Goal: Check status: Check status

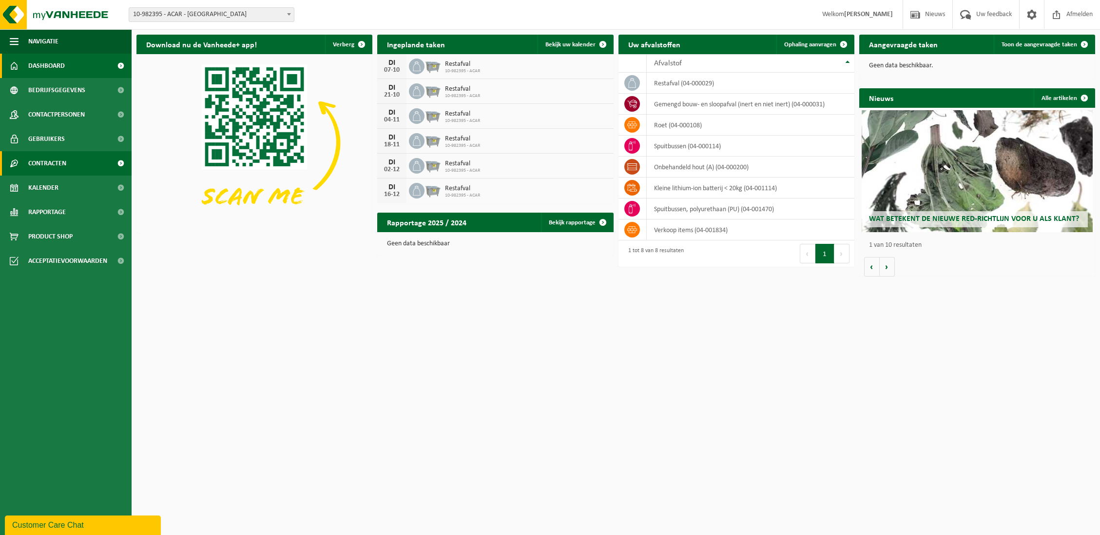
click at [57, 169] on span "Contracten" at bounding box center [47, 163] width 38 height 24
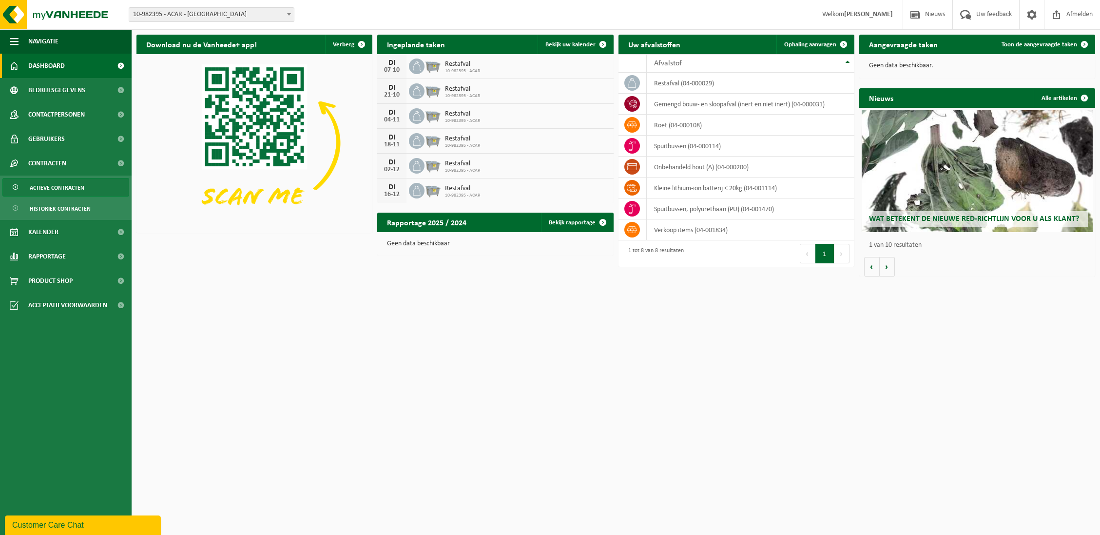
click at [67, 188] on span "Actieve contracten" at bounding box center [57, 187] width 55 height 19
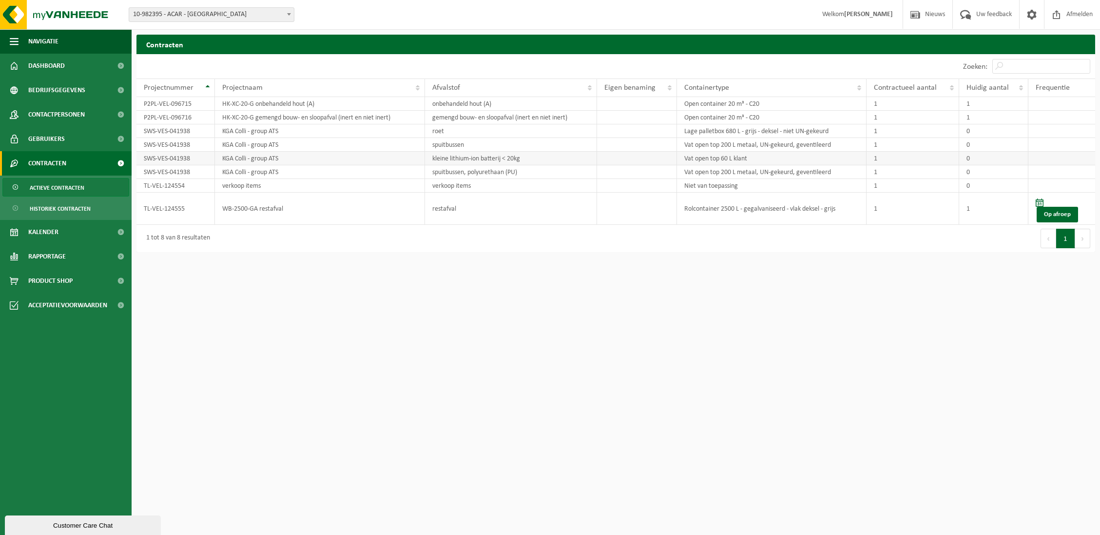
click at [751, 161] on td "Vat open top 60 L klant" at bounding box center [772, 159] width 190 height 14
click at [88, 312] on span "Acceptatievoorwaarden" at bounding box center [67, 305] width 79 height 24
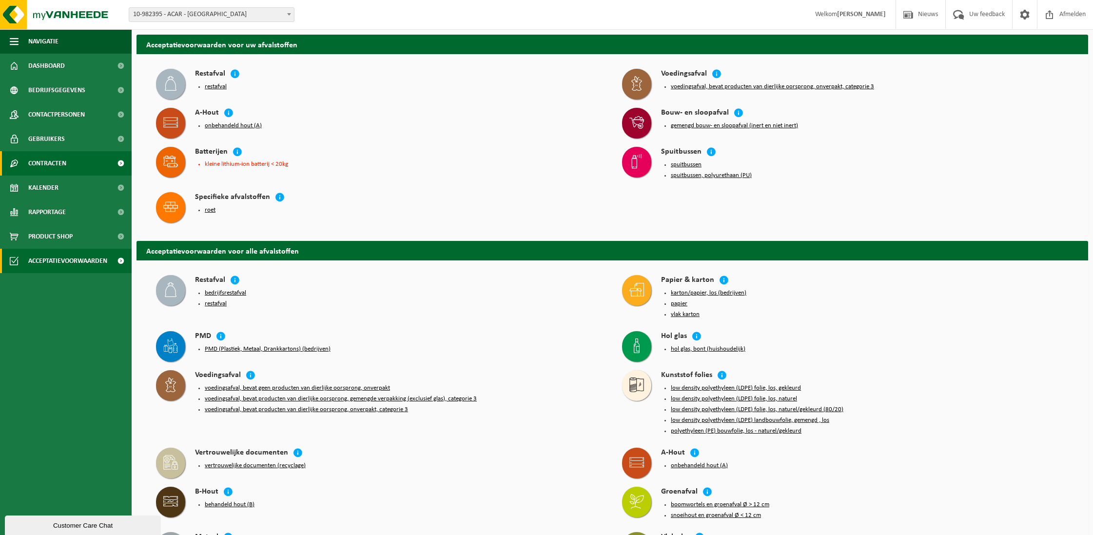
click at [62, 165] on span "Contracten" at bounding box center [47, 163] width 38 height 24
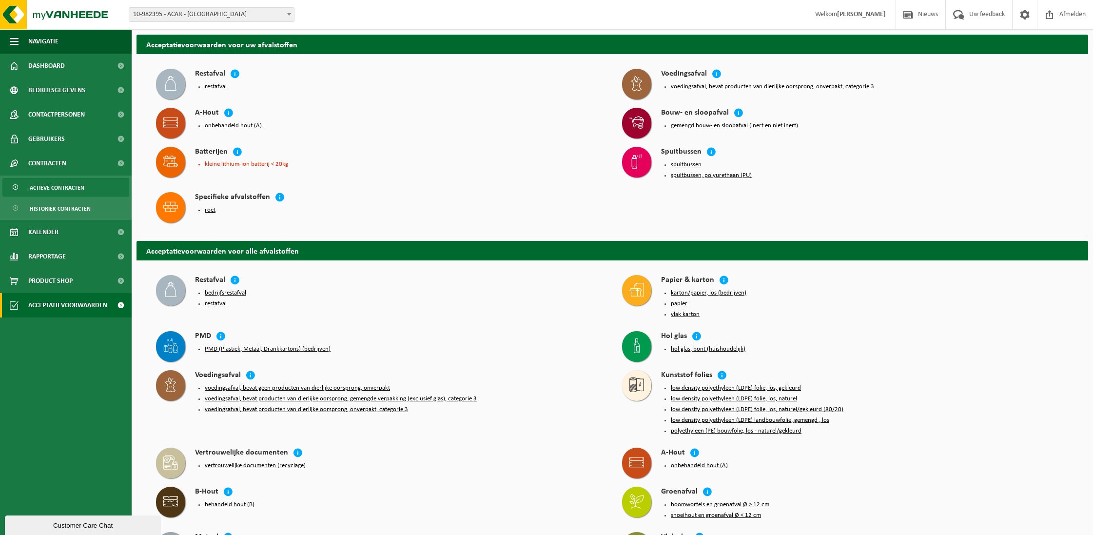
click at [77, 193] on span "Actieve contracten" at bounding box center [57, 187] width 55 height 19
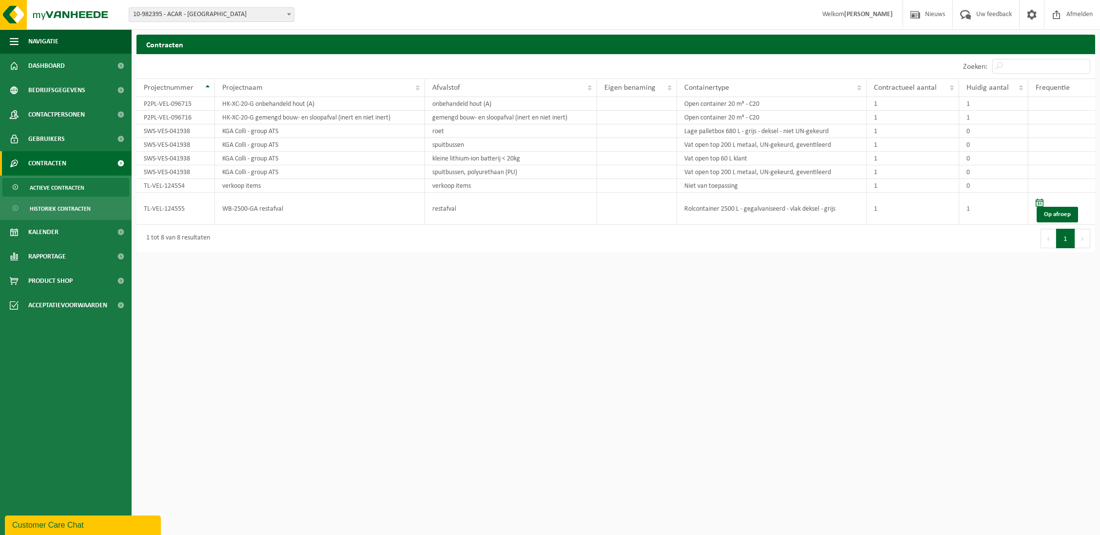
click at [63, 164] on span "Contracten" at bounding box center [47, 163] width 38 height 24
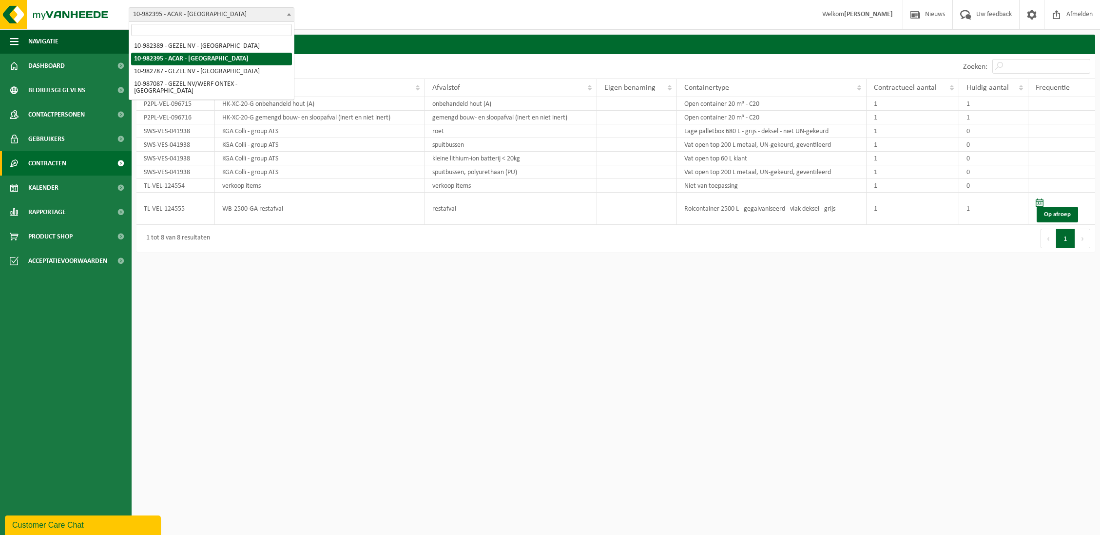
click at [252, 14] on span "10-982395 - ACAR - [GEOGRAPHIC_DATA]" at bounding box center [211, 15] width 165 height 14
select select "162555"
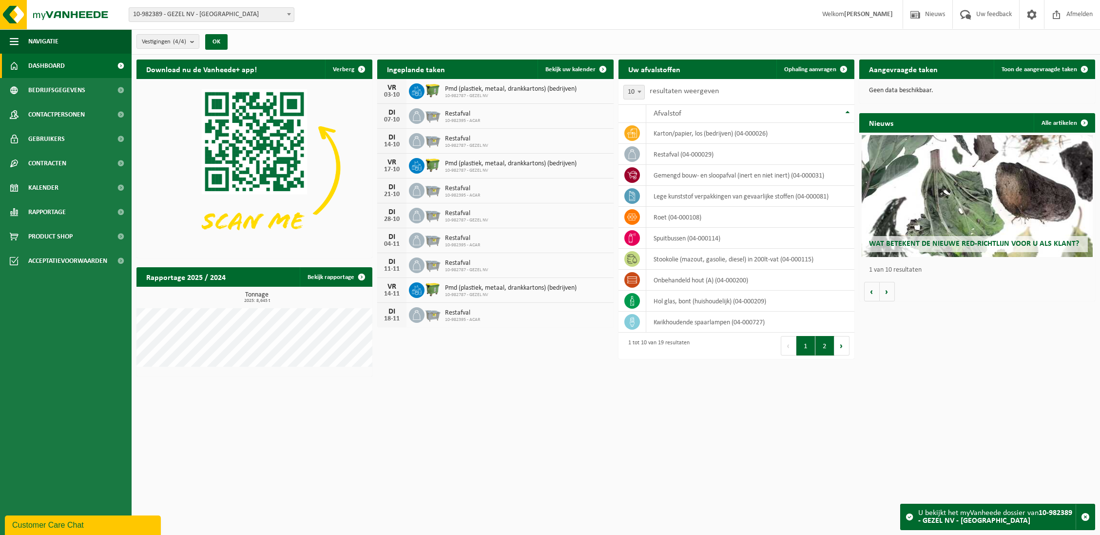
click at [819, 346] on button "2" at bounding box center [824, 345] width 19 height 19
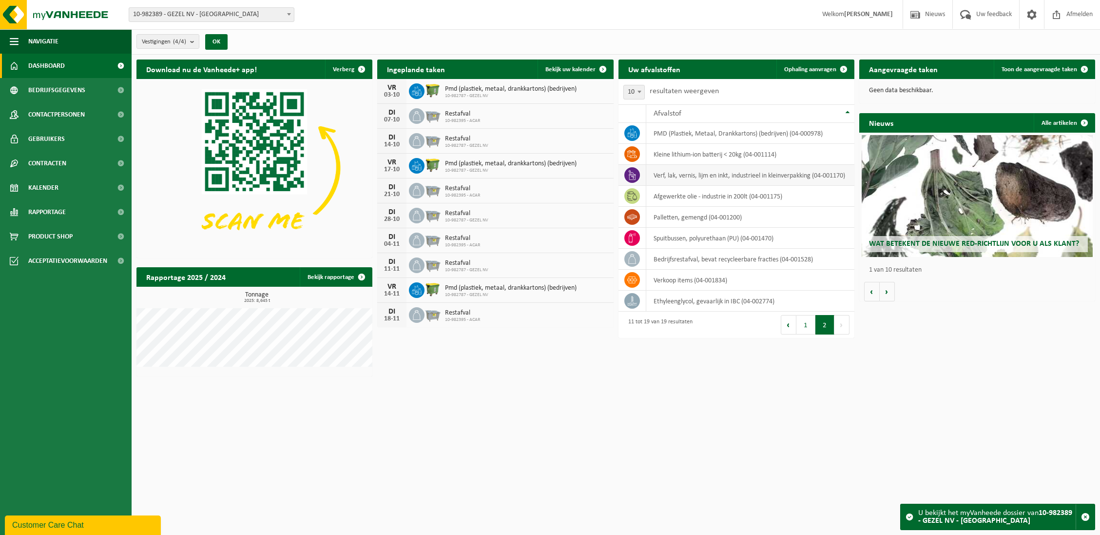
click at [714, 170] on td "verf, lak, vernis, lijm en inkt, industrieel in kleinverpakking (04-001170)" at bounding box center [750, 175] width 208 height 21
click at [633, 176] on icon at bounding box center [632, 175] width 10 height 10
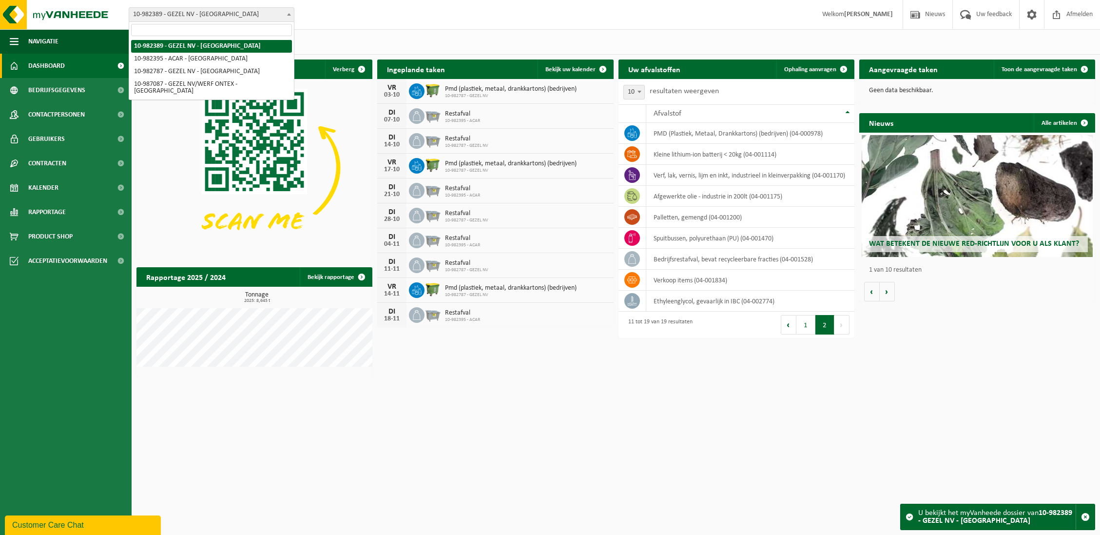
click at [226, 16] on span "10-982389 - GEZEL NV - [GEOGRAPHIC_DATA]" at bounding box center [211, 15] width 165 height 14
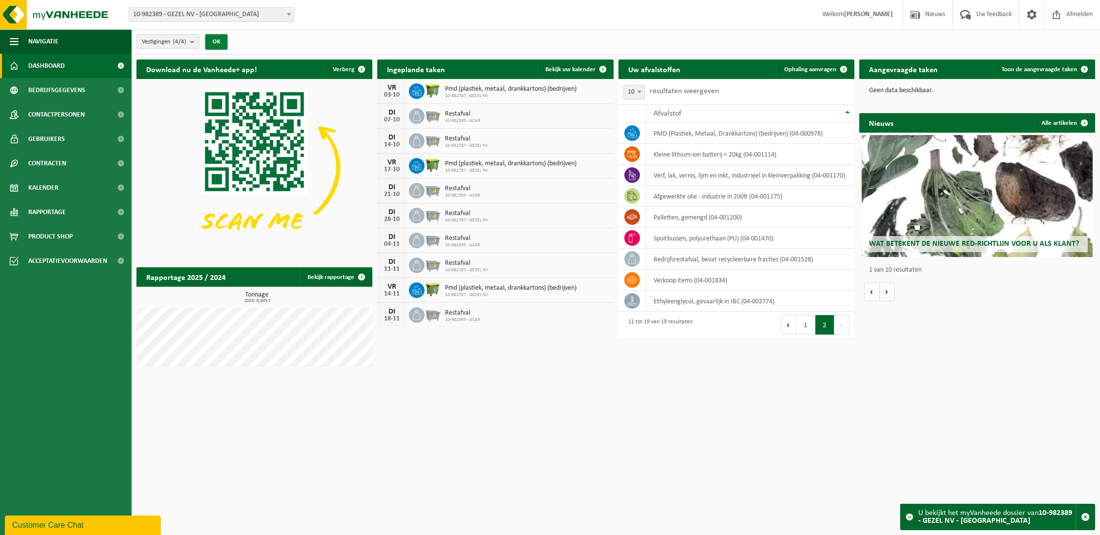
click at [223, 44] on button "OK" at bounding box center [216, 42] width 22 height 16
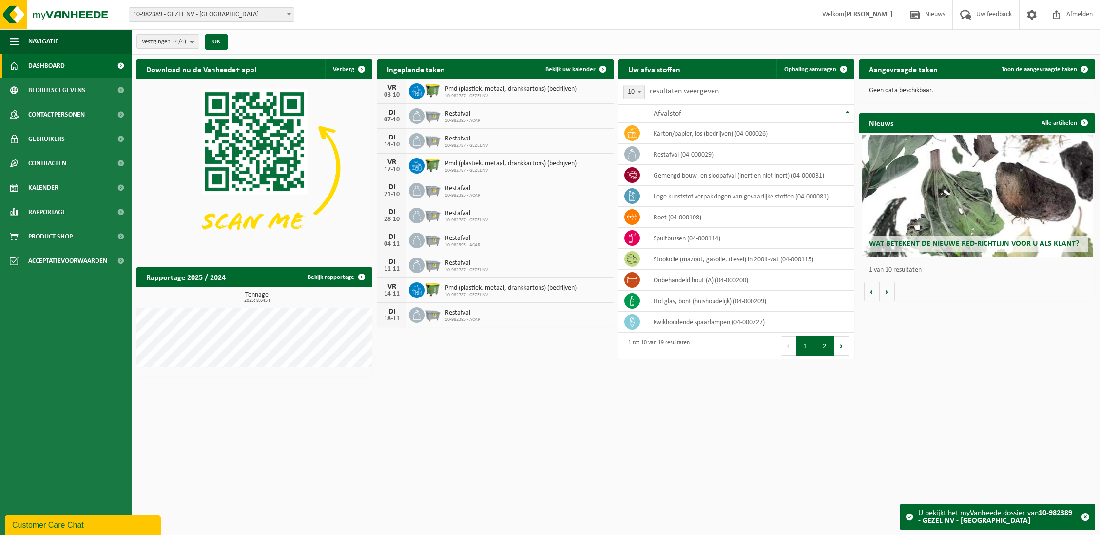
click at [824, 347] on button "2" at bounding box center [824, 345] width 19 height 19
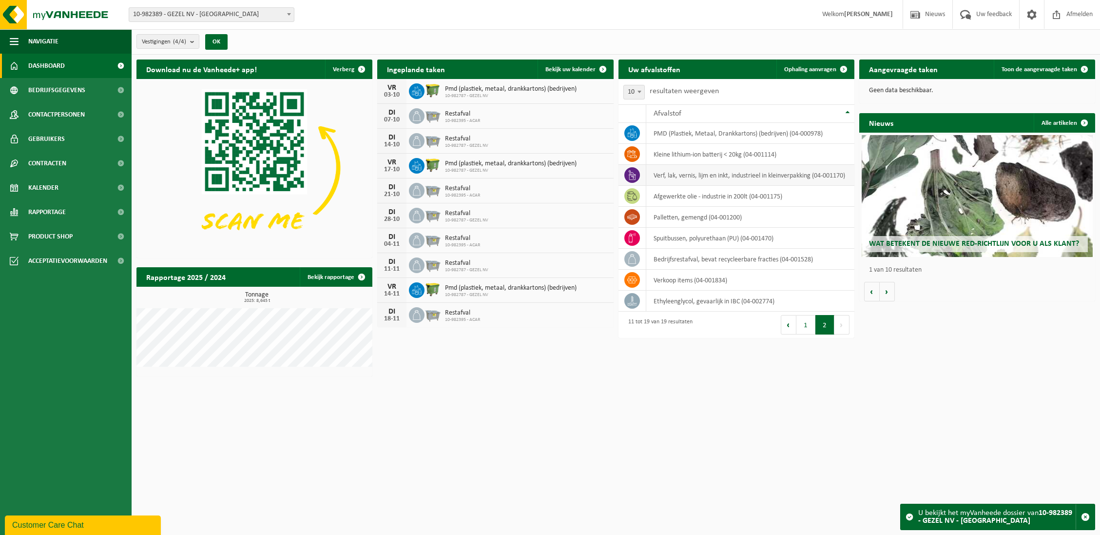
click at [682, 174] on td "verf, lak, vernis, lijm en inkt, industrieel in kleinverpakking (04-001170)" at bounding box center [750, 175] width 208 height 21
click at [196, 42] on b "submit" at bounding box center [194, 42] width 9 height 14
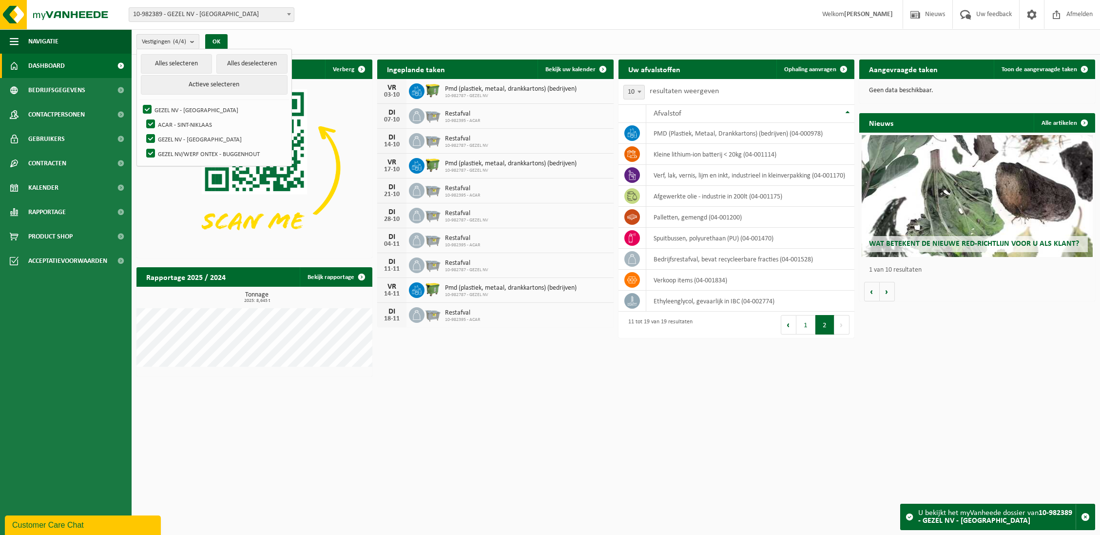
click at [193, 39] on b "submit" at bounding box center [194, 42] width 9 height 14
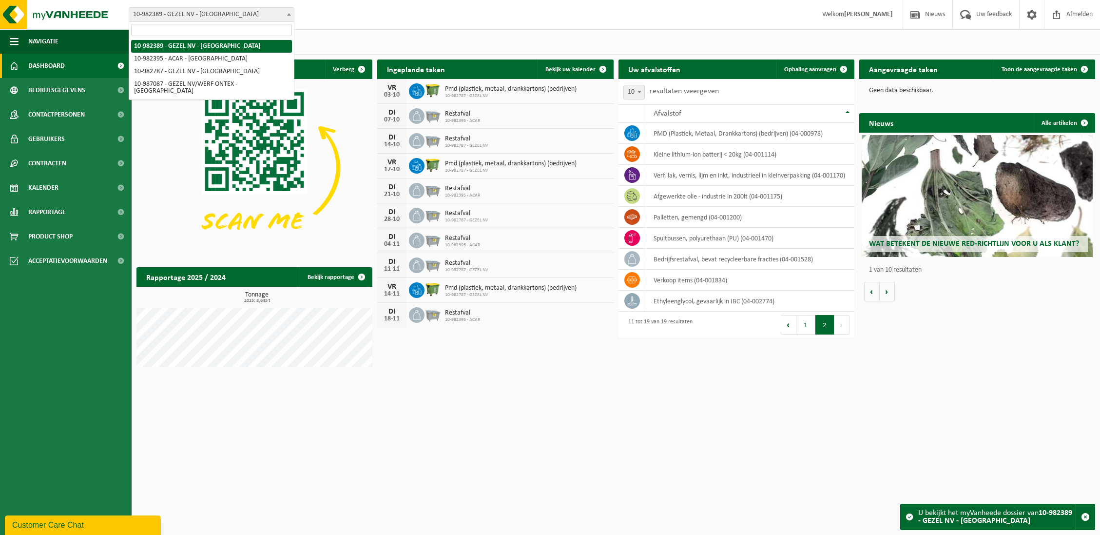
click at [228, 14] on span "10-982389 - GEZEL NV - [GEOGRAPHIC_DATA]" at bounding box center [211, 15] width 165 height 14
select select "162558"
